Goal: Find specific page/section: Find specific page/section

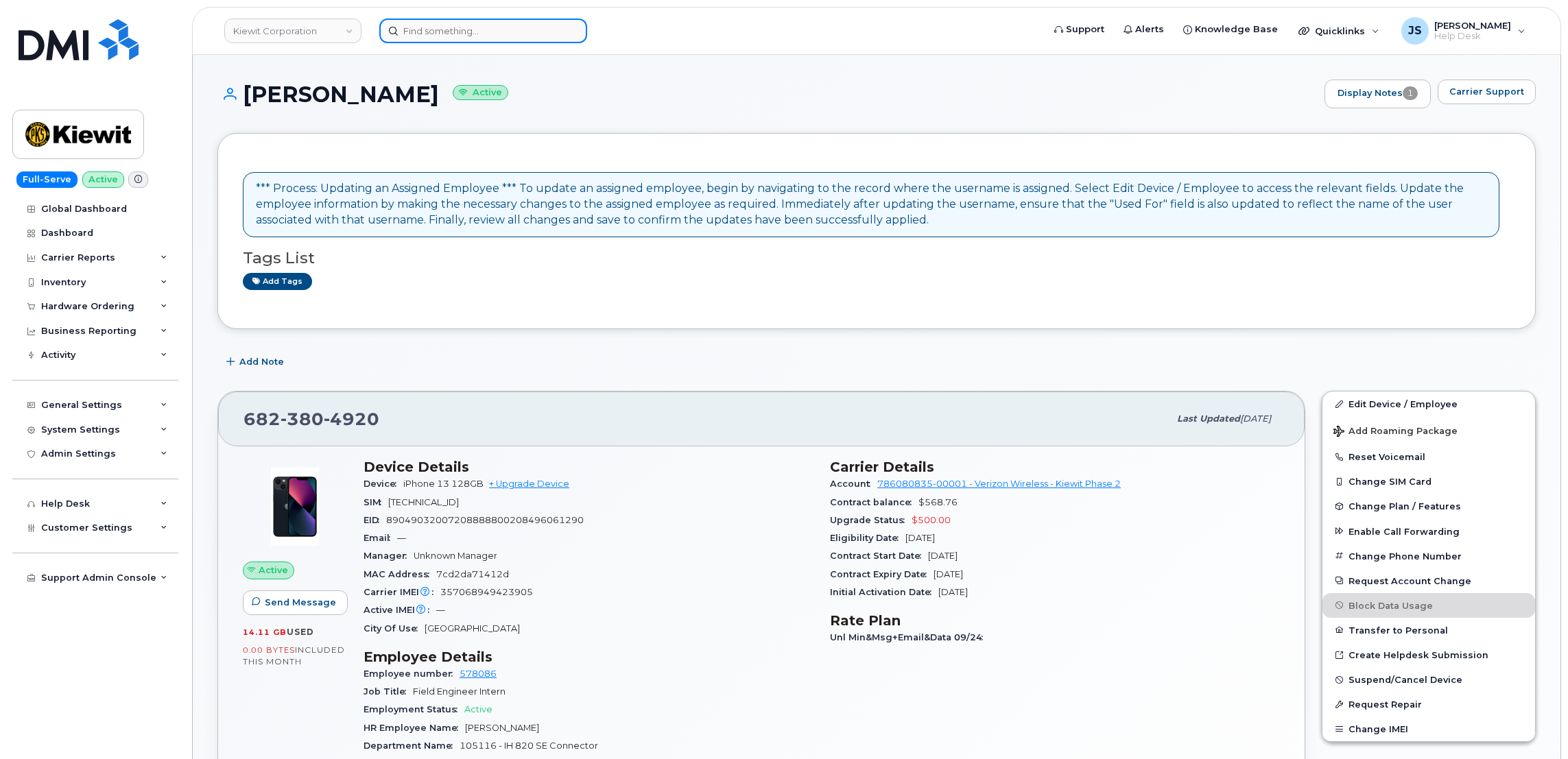
drag, startPoint x: 0, startPoint y: 0, endPoint x: 483, endPoint y: 23, distance: 483.5
click at [483, 23] on input at bounding box center [484, 31] width 208 height 25
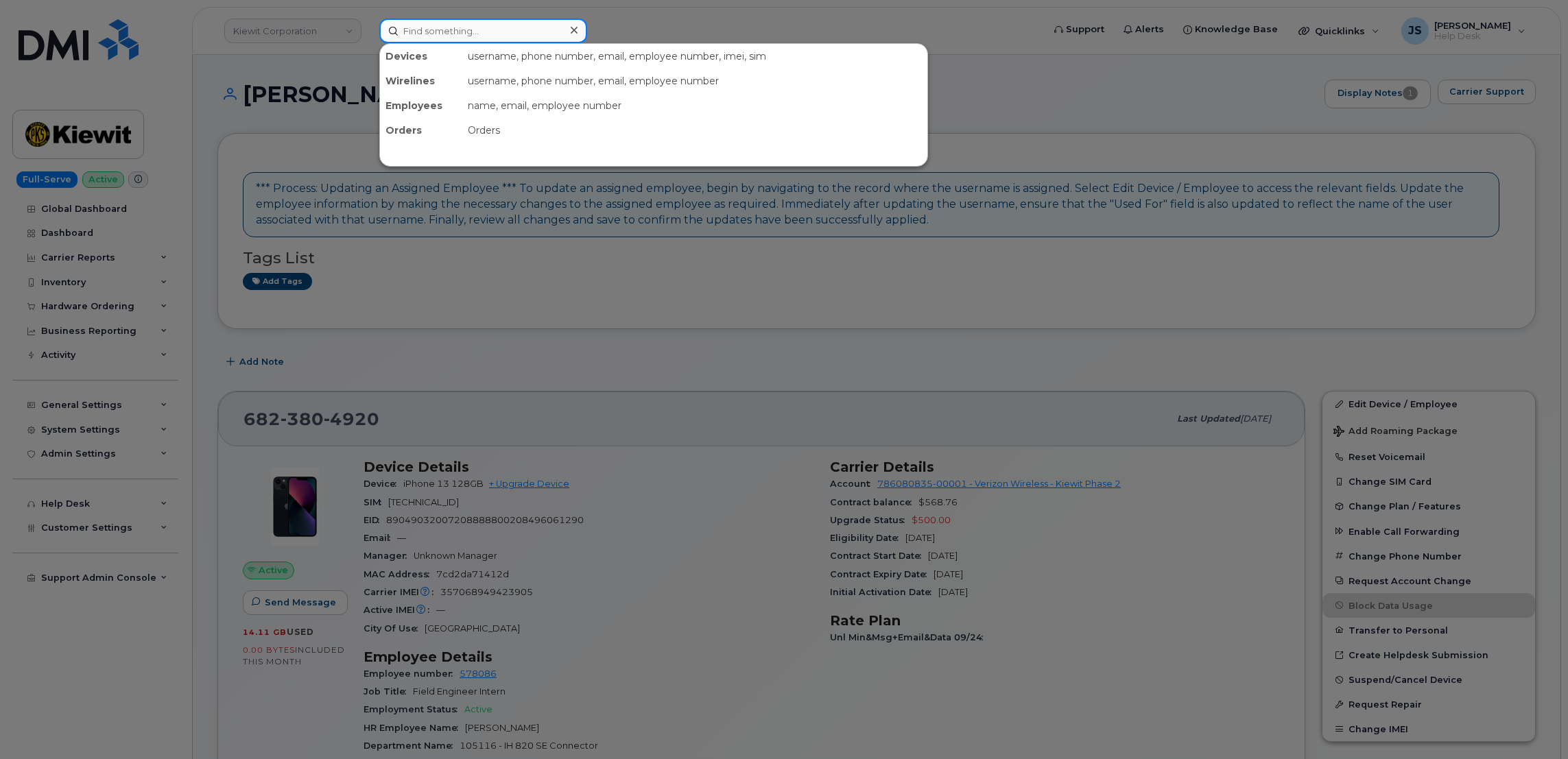
paste input "343-572-6793"
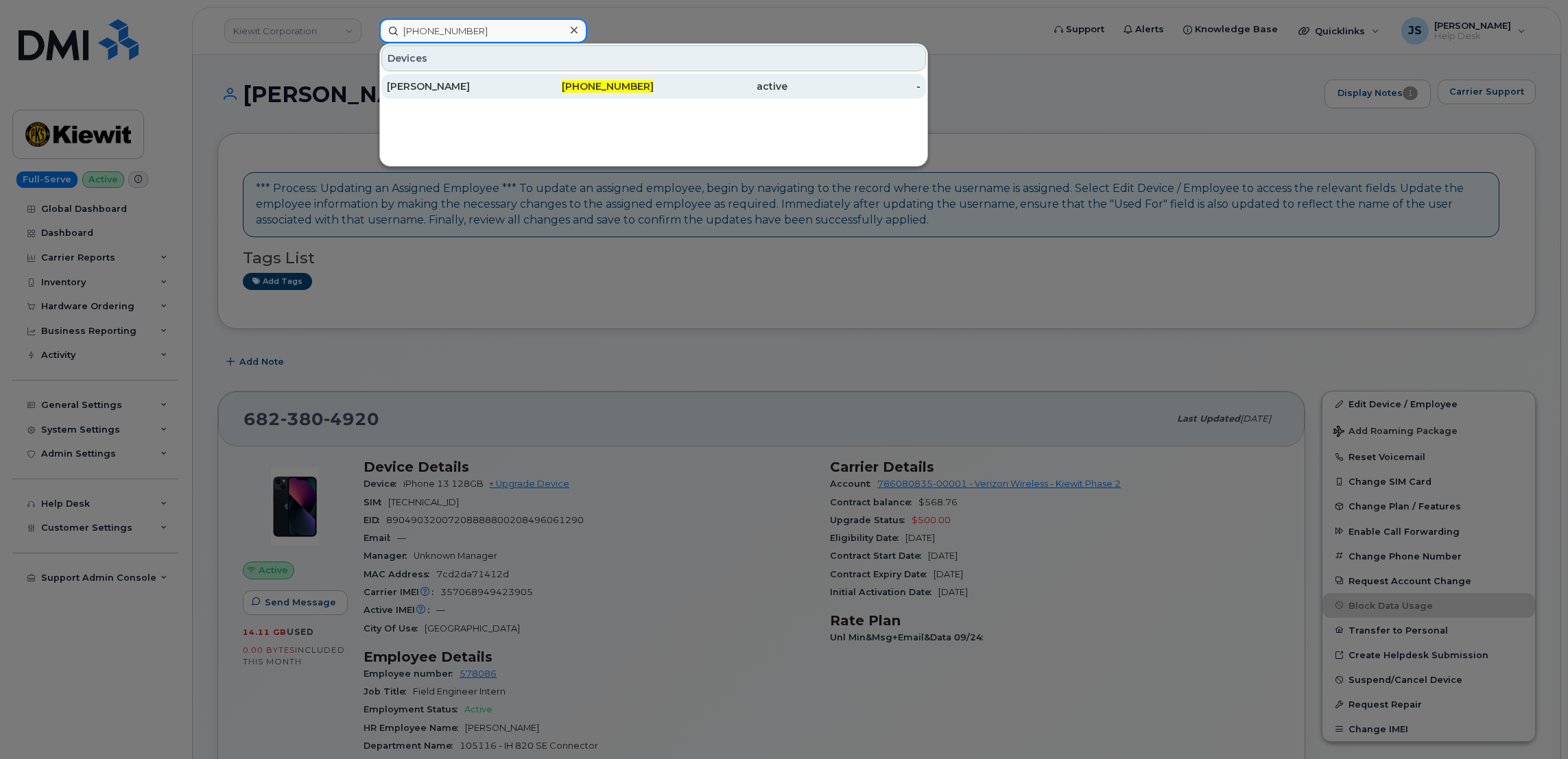
type input "343-572-6793"
click at [429, 82] on div "[PERSON_NAME]" at bounding box center [454, 87] width 134 height 13
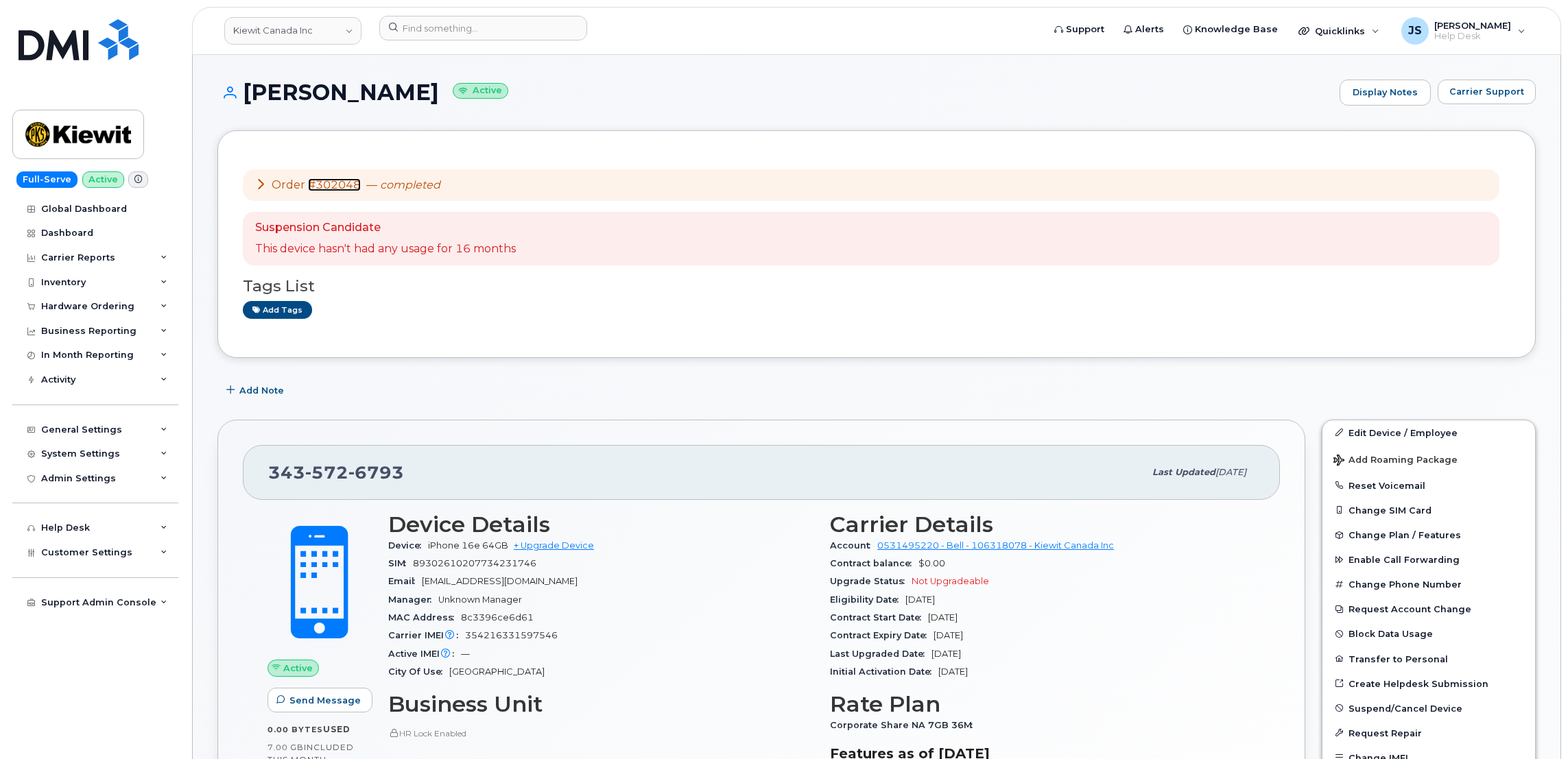
click at [335, 186] on link "#302048" at bounding box center [334, 185] width 52 height 13
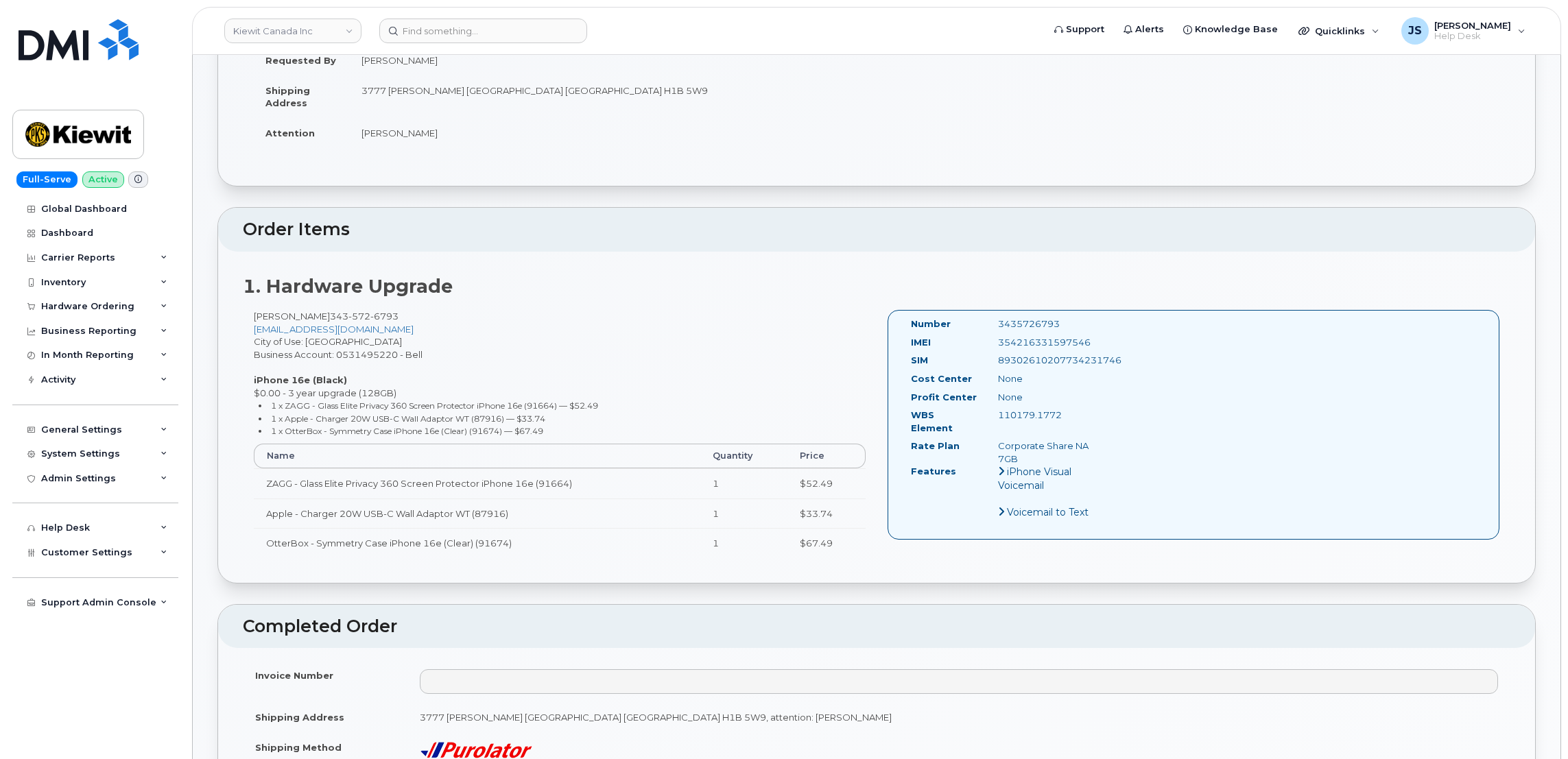
scroll to position [308, 0]
